Goal: Task Accomplishment & Management: Use online tool/utility

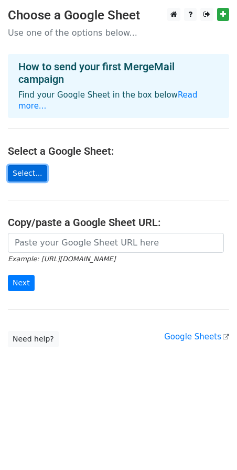
click at [29, 165] on link "Select..." at bounding box center [27, 173] width 39 height 16
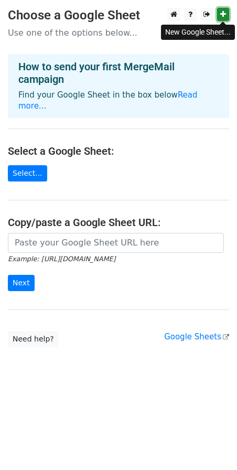
click at [223, 17] on icon at bounding box center [223, 13] width 6 height 7
click at [28, 165] on link "Select..." at bounding box center [27, 173] width 39 height 16
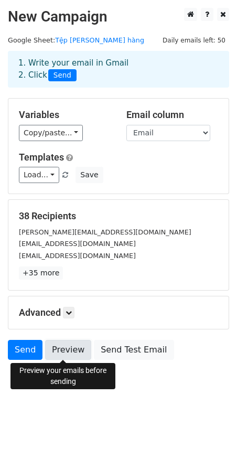
click at [78, 345] on link "Preview" at bounding box center [68, 350] width 46 height 20
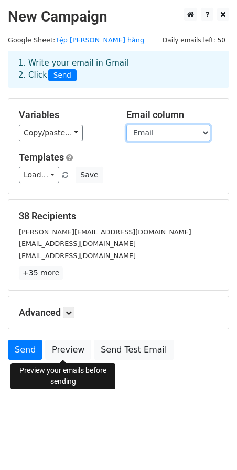
click at [181, 135] on select "First Name Email" at bounding box center [168, 133] width 84 height 16
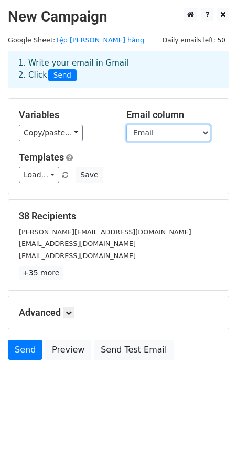
click at [181, 135] on select "First Name Email" at bounding box center [168, 133] width 84 height 16
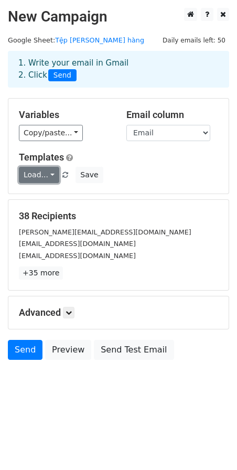
click at [46, 175] on link "Load..." at bounding box center [39, 175] width 40 height 16
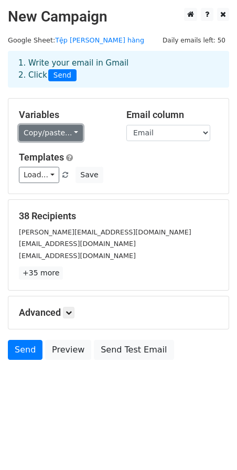
click at [68, 134] on link "Copy/paste..." at bounding box center [51, 133] width 64 height 16
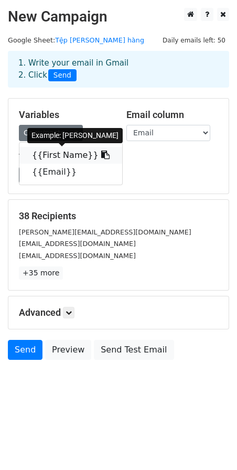
click at [67, 153] on link "{{First Name}}" at bounding box center [70, 155] width 103 height 17
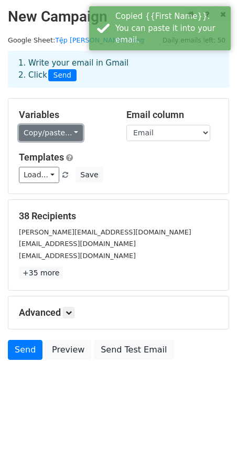
click at [59, 130] on link "Copy/paste..." at bounding box center [51, 133] width 64 height 16
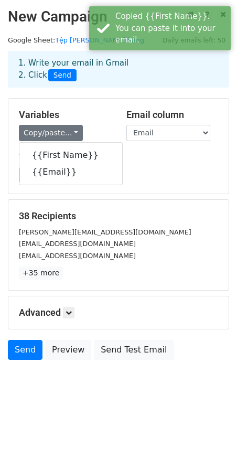
click at [114, 114] on div "Variables Copy/paste... {{First Name}} {{Email}}" at bounding box center [65, 125] width 108 height 32
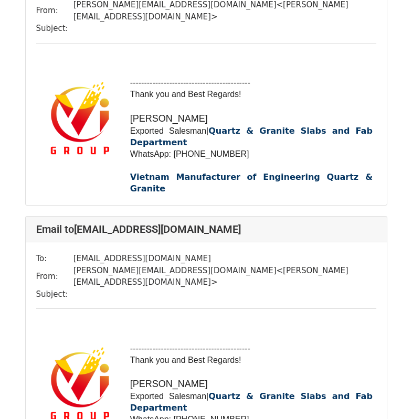
scroll to position [262, 0]
